Goal: Task Accomplishment & Management: Use online tool/utility

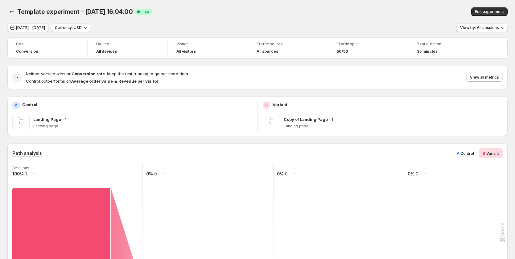
scroll to position [216, 0]
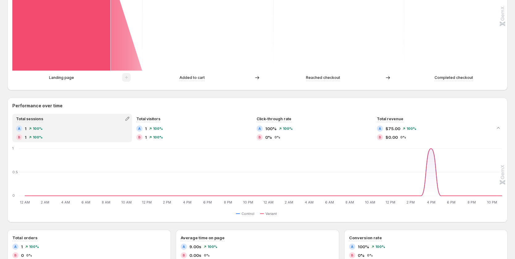
click at [443, 62] on rect at bounding box center [469, 8] width 131 height 123
